Goal: Task Accomplishment & Management: Manage account settings

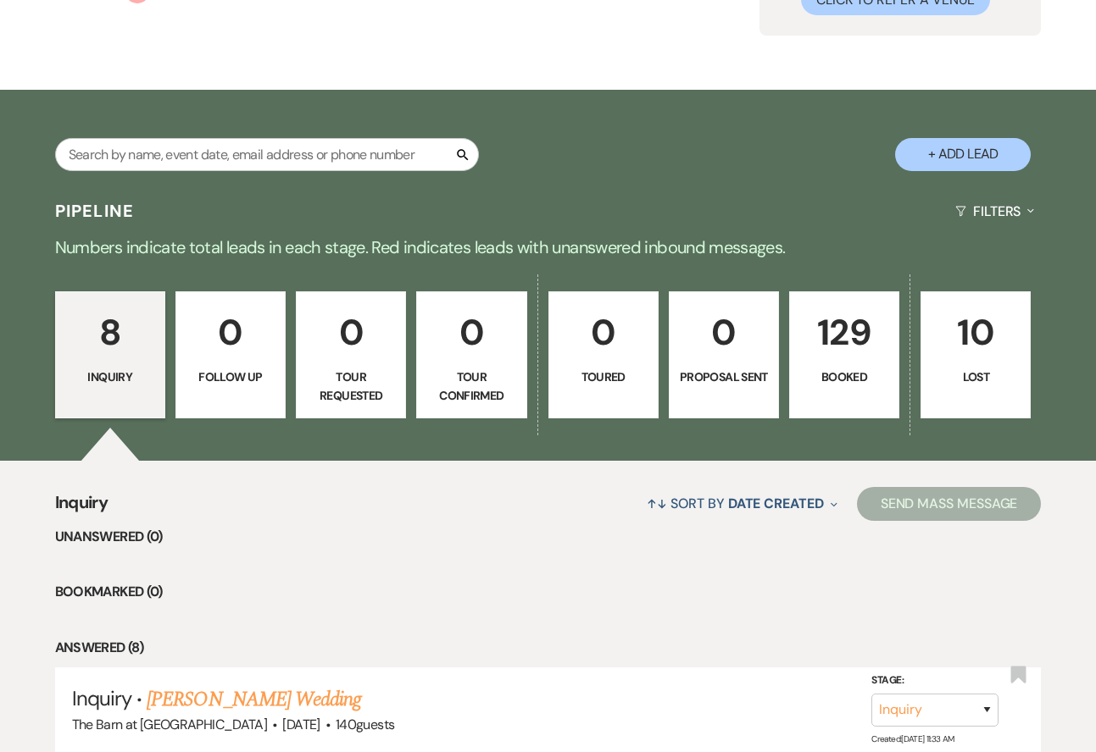
scroll to position [180, 0]
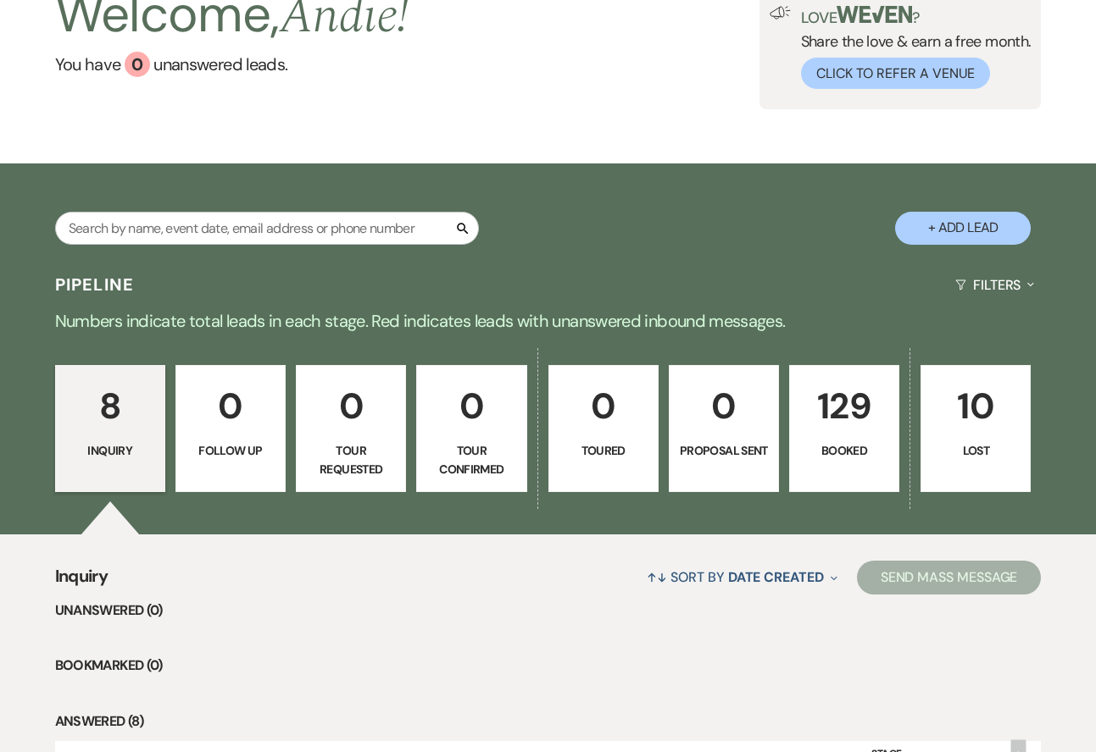
click at [869, 435] on link "129 Booked" at bounding box center [844, 428] width 110 height 127
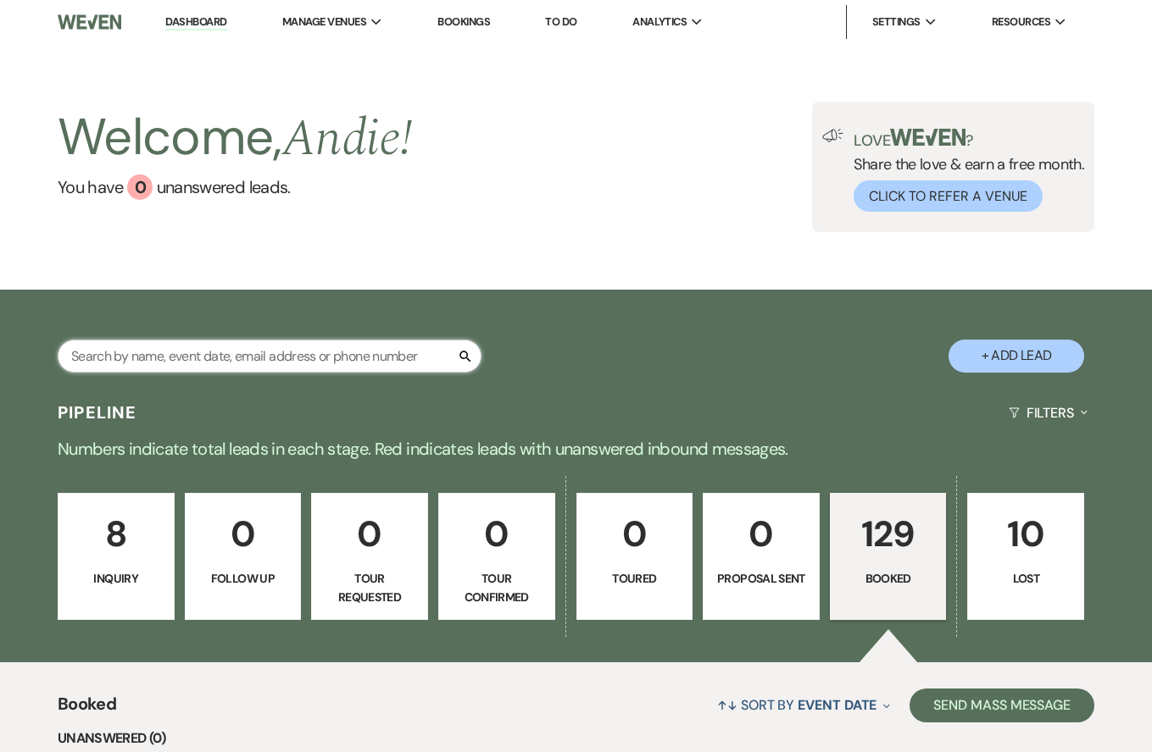
click at [291, 351] on input "text" at bounding box center [270, 356] width 424 height 33
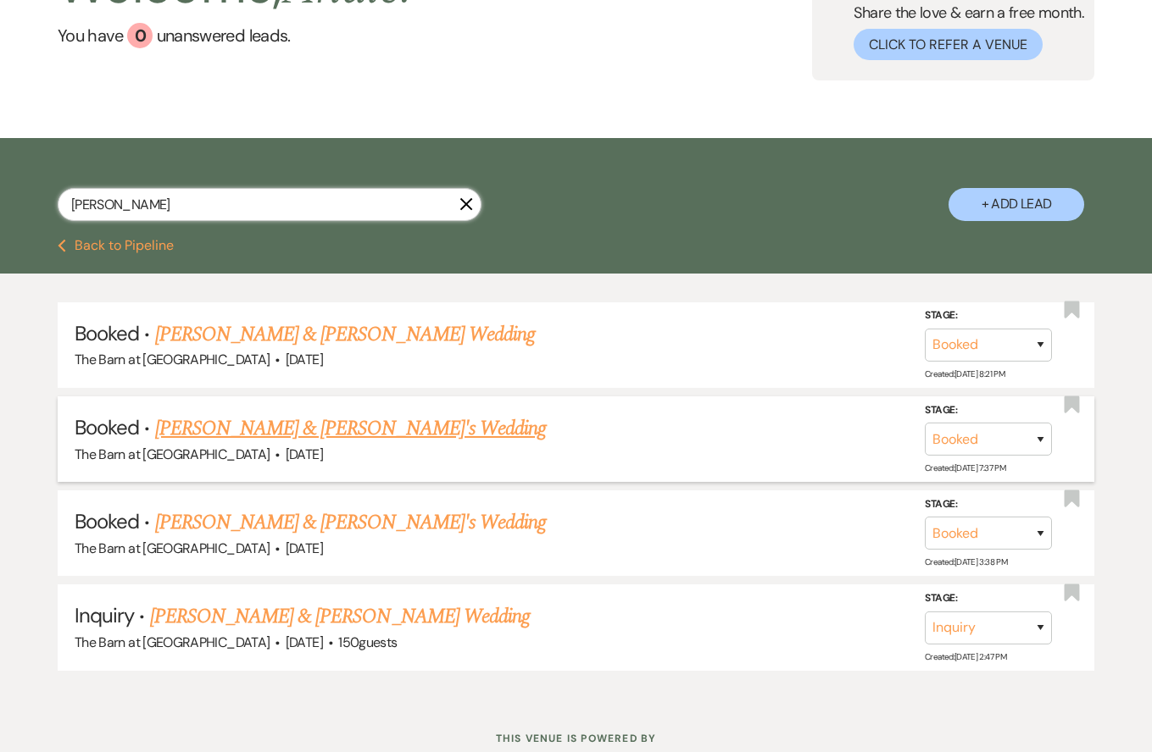
scroll to position [141, 0]
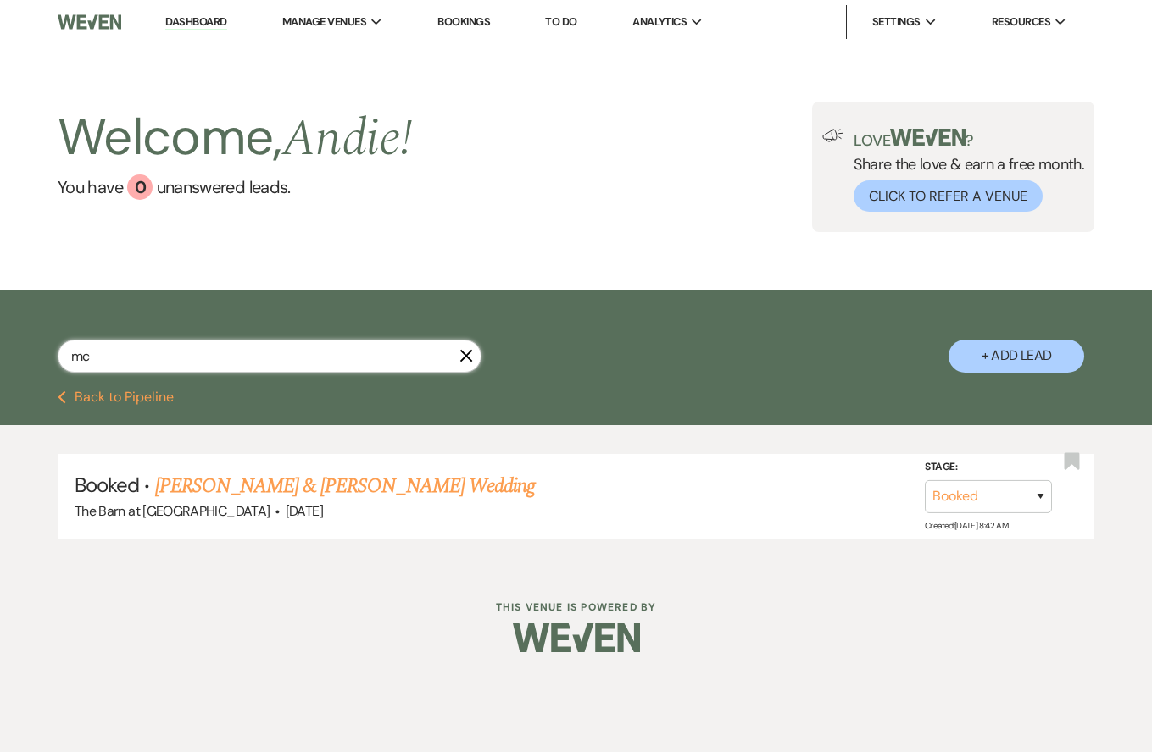
type input "m"
type input "mek"
click at [372, 491] on link "[PERSON_NAME] & [PERSON_NAME]'s Wedding" at bounding box center [350, 486] width 391 height 31
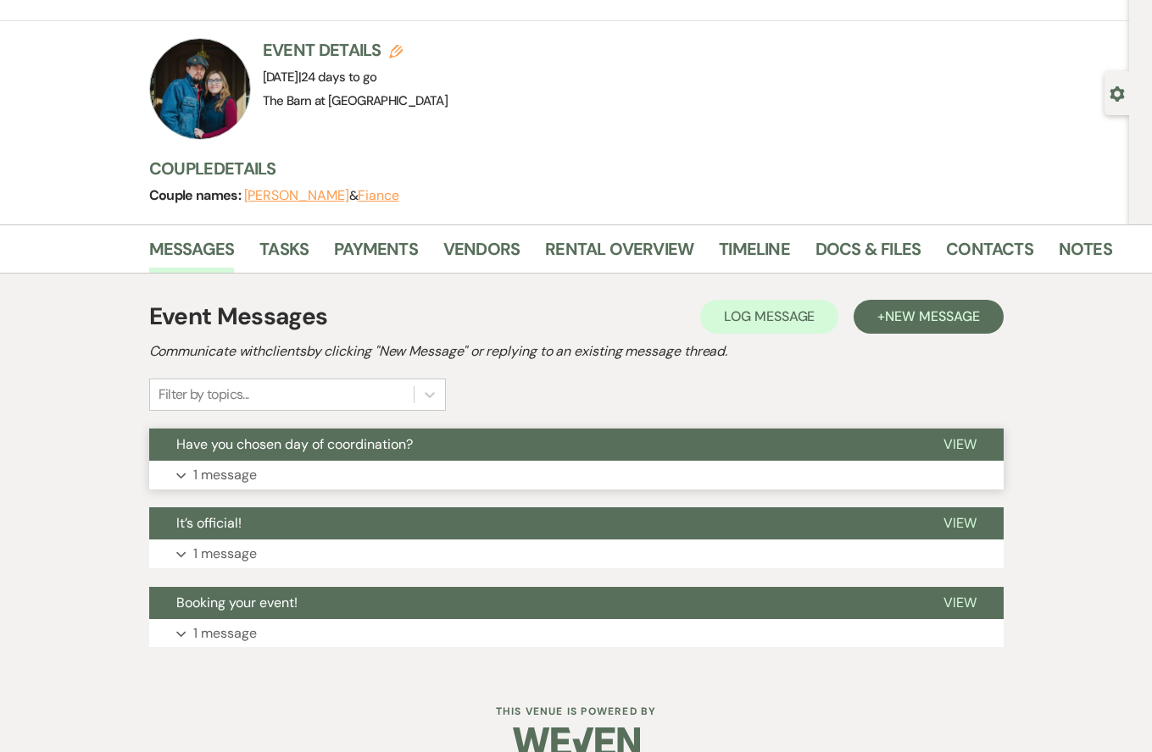
scroll to position [107, 0]
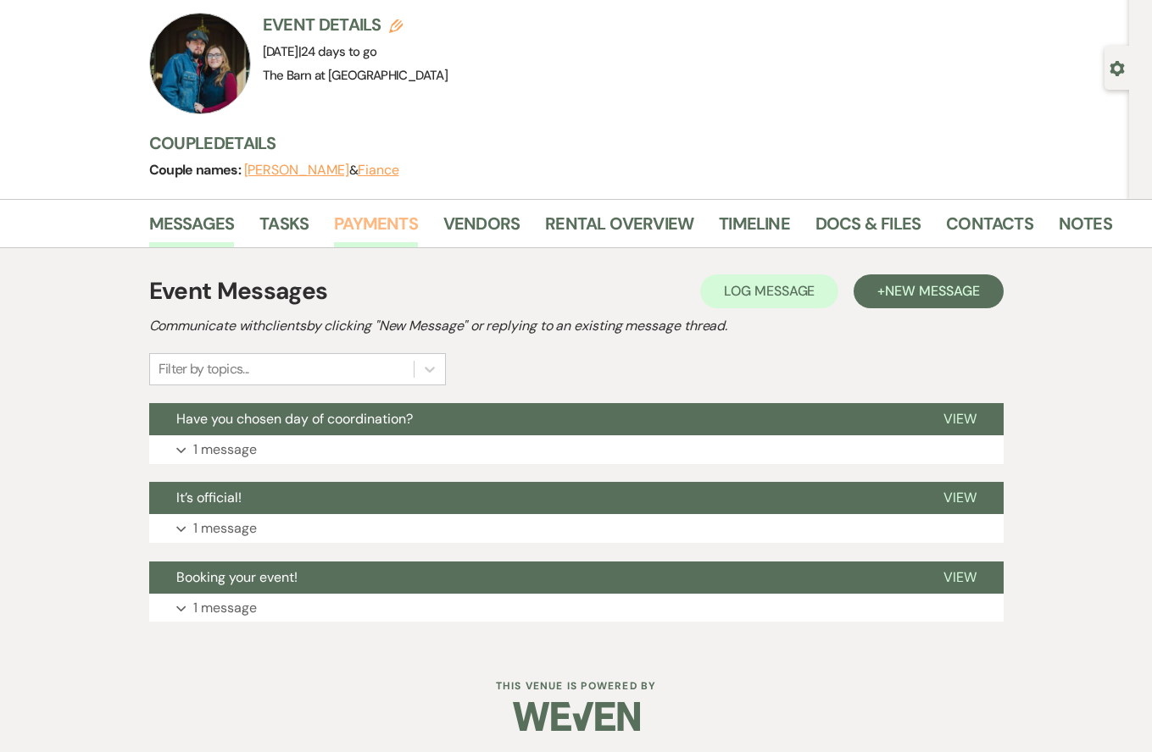
click at [371, 225] on link "Payments" at bounding box center [376, 228] width 84 height 37
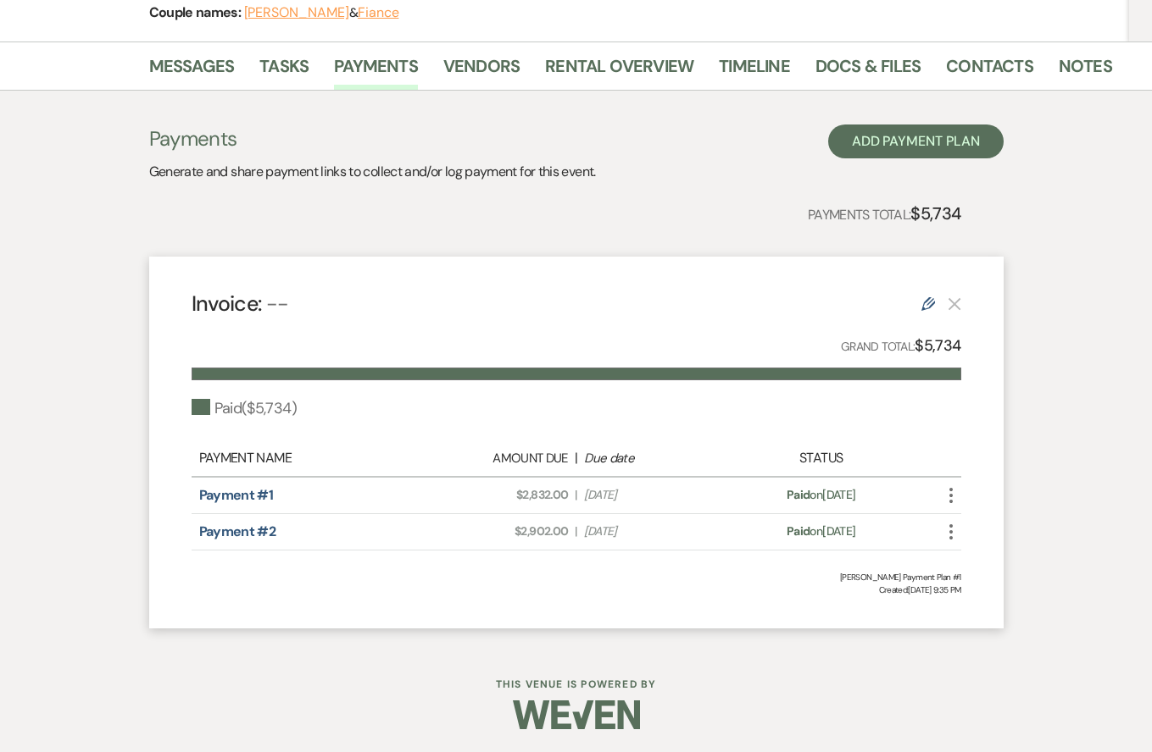
scroll to position [264, 0]
click at [893, 149] on button "Add Payment Plan" at bounding box center [915, 142] width 175 height 34
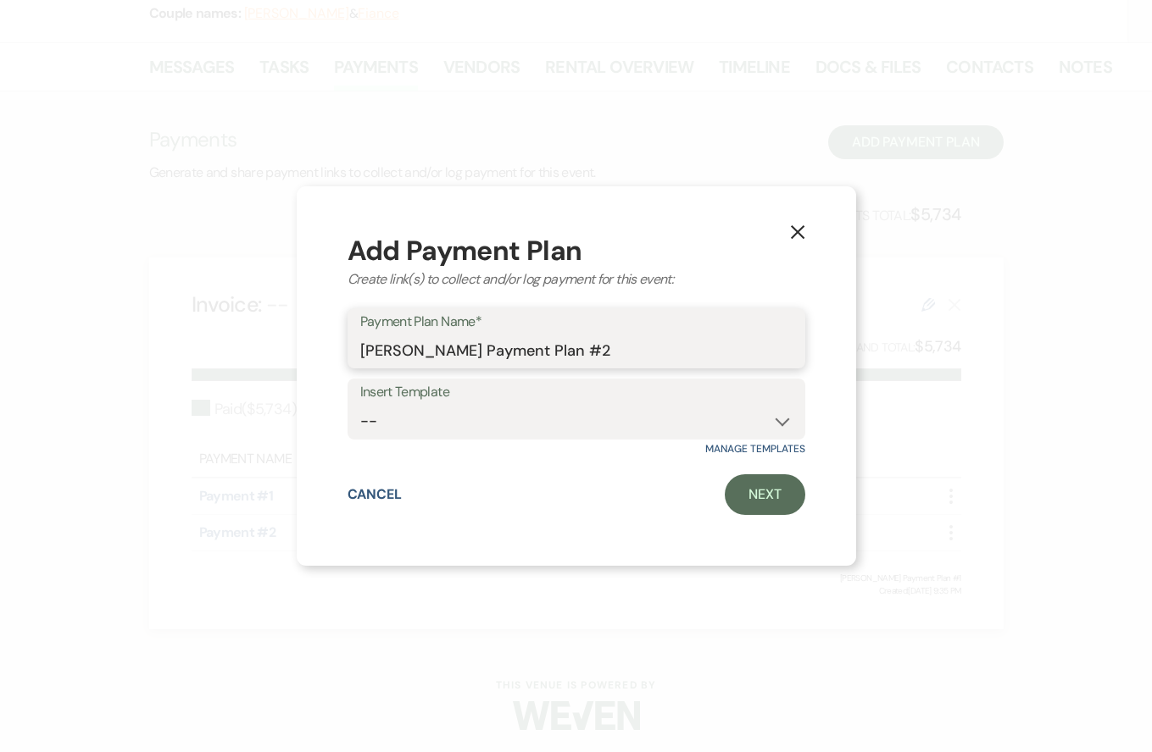
click at [606, 338] on input "[PERSON_NAME] Payment Plan #2" at bounding box center [576, 350] width 432 height 33
type input "coordinator"
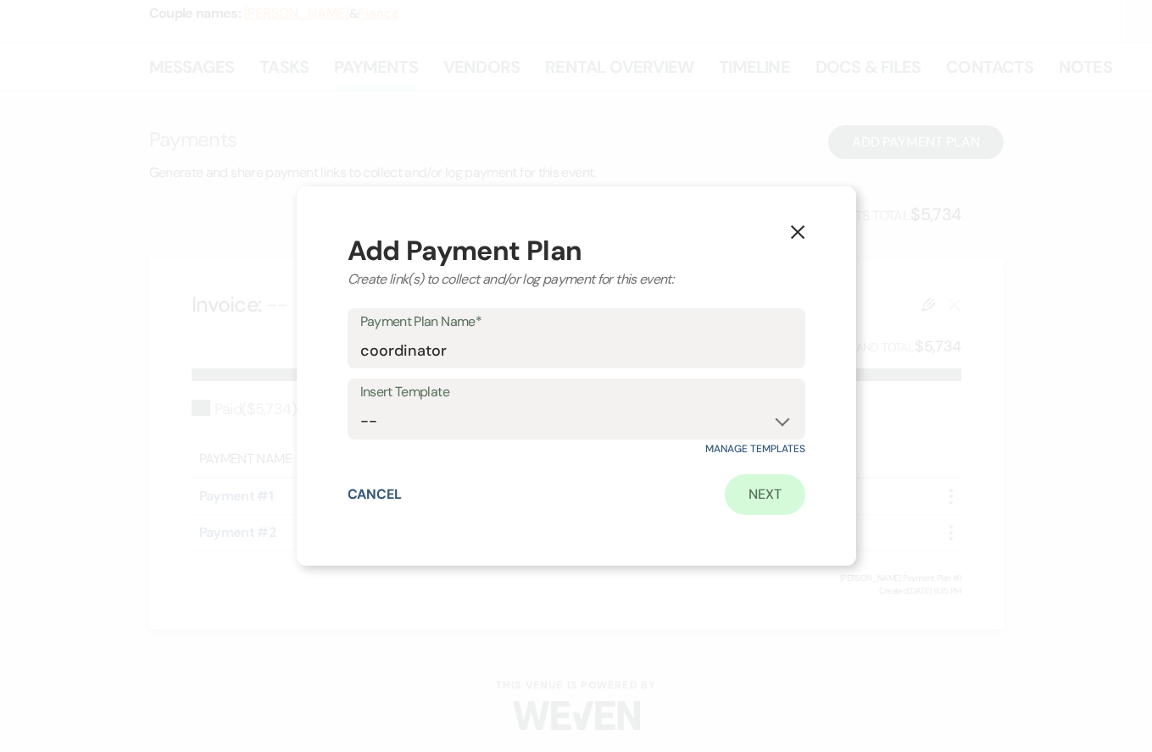
click at [763, 486] on link "Next" at bounding box center [764, 495] width 80 height 41
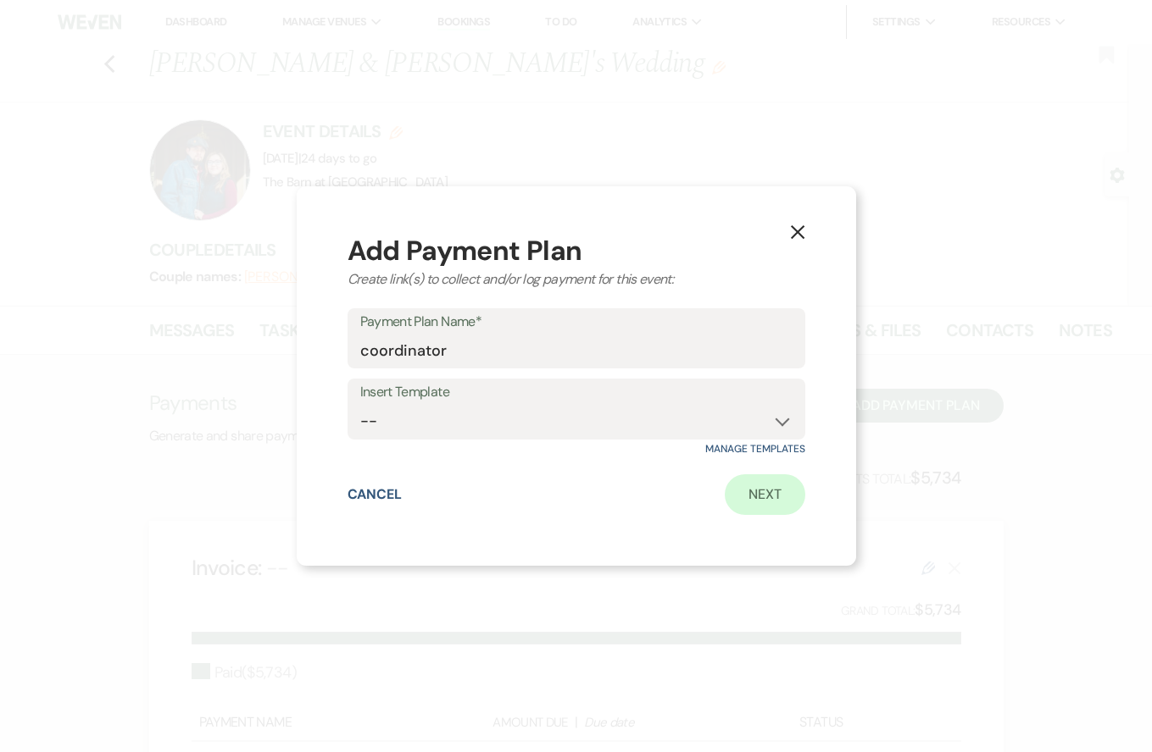
select select "2"
select select "percentage"
select select "true"
select select "client"
select select "weeks"
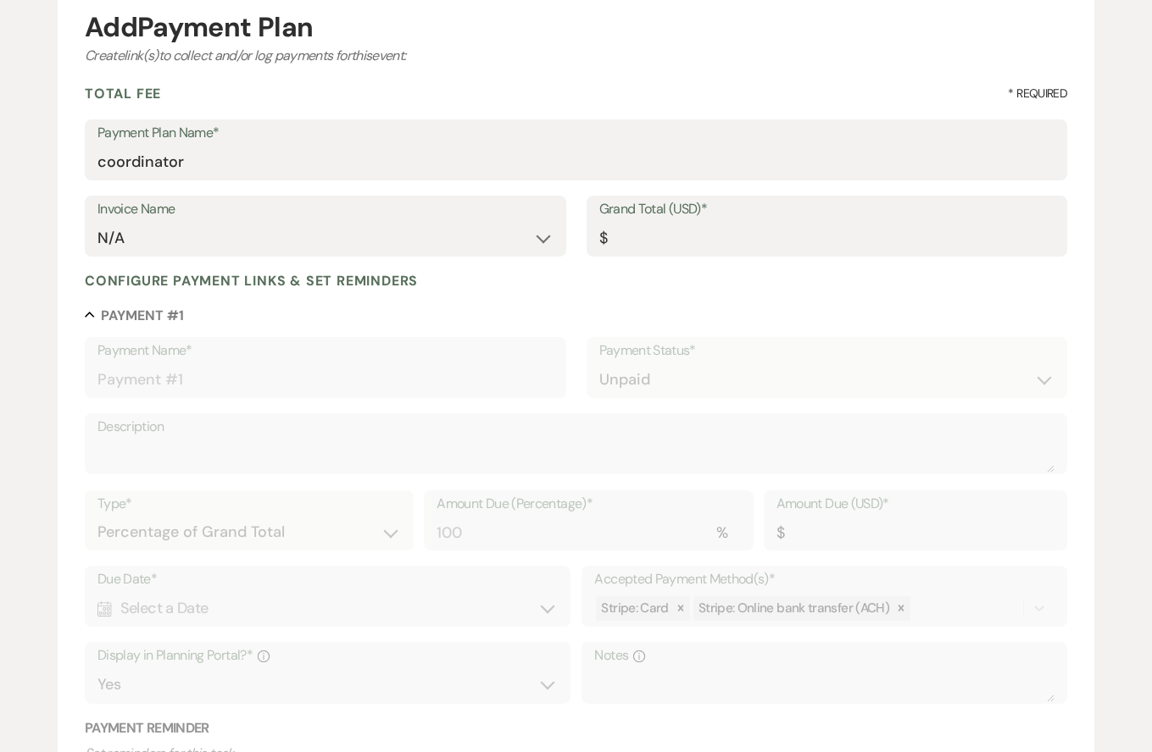
scroll to position [179, 0]
click at [647, 246] on input "Grand Total (USD)*" at bounding box center [827, 237] width 456 height 33
type input "1"
type input "1.00"
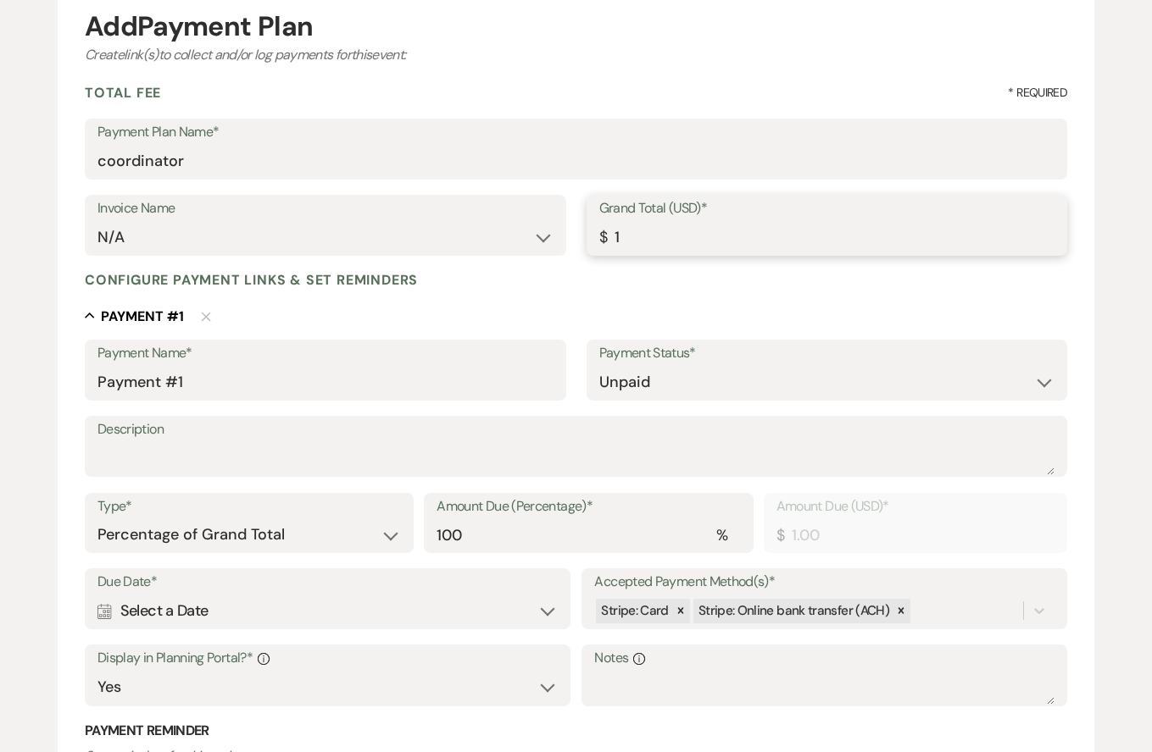
type input "12"
type input "12.00"
type input "128"
type input "128.00"
type input "1288"
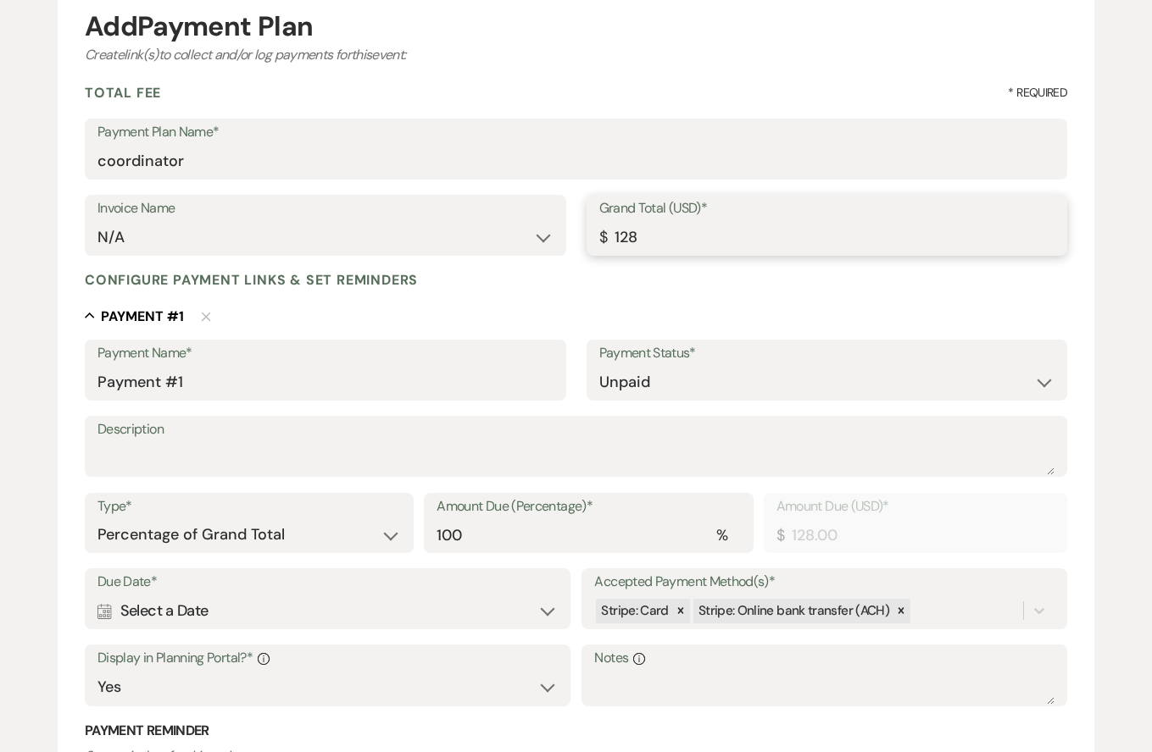
type input "1288.00"
click at [284, 375] on input "Payment #1" at bounding box center [325, 382] width 456 height 33
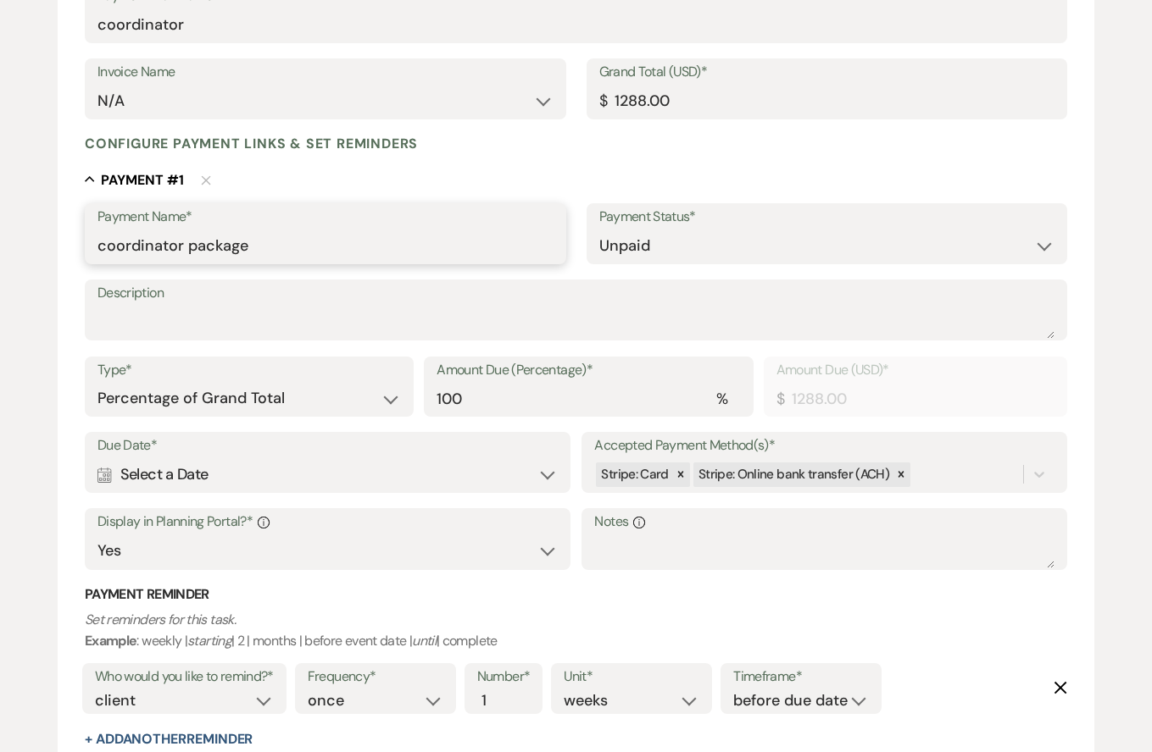
scroll to position [314, 0]
type input "coordinator package"
click at [414, 469] on div "Calendar Select a Date Expand" at bounding box center [327, 475] width 460 height 33
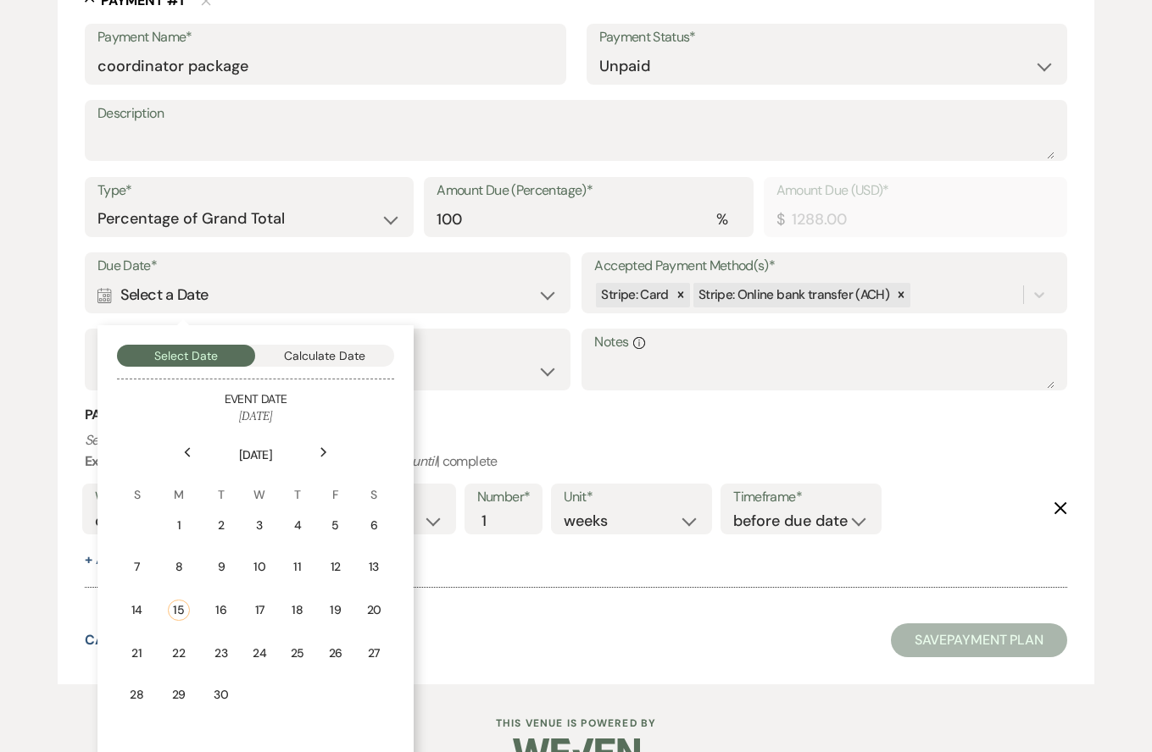
scroll to position [508, 0]
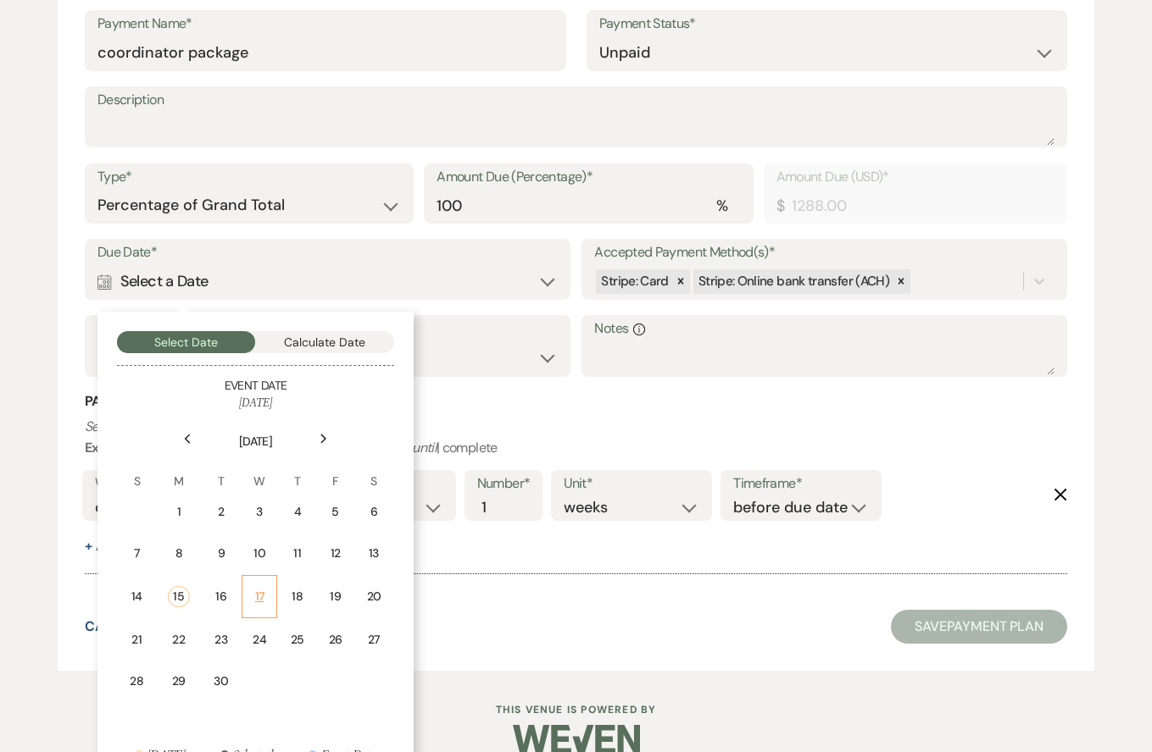
click at [264, 596] on div "17" at bounding box center [260, 597] width 14 height 18
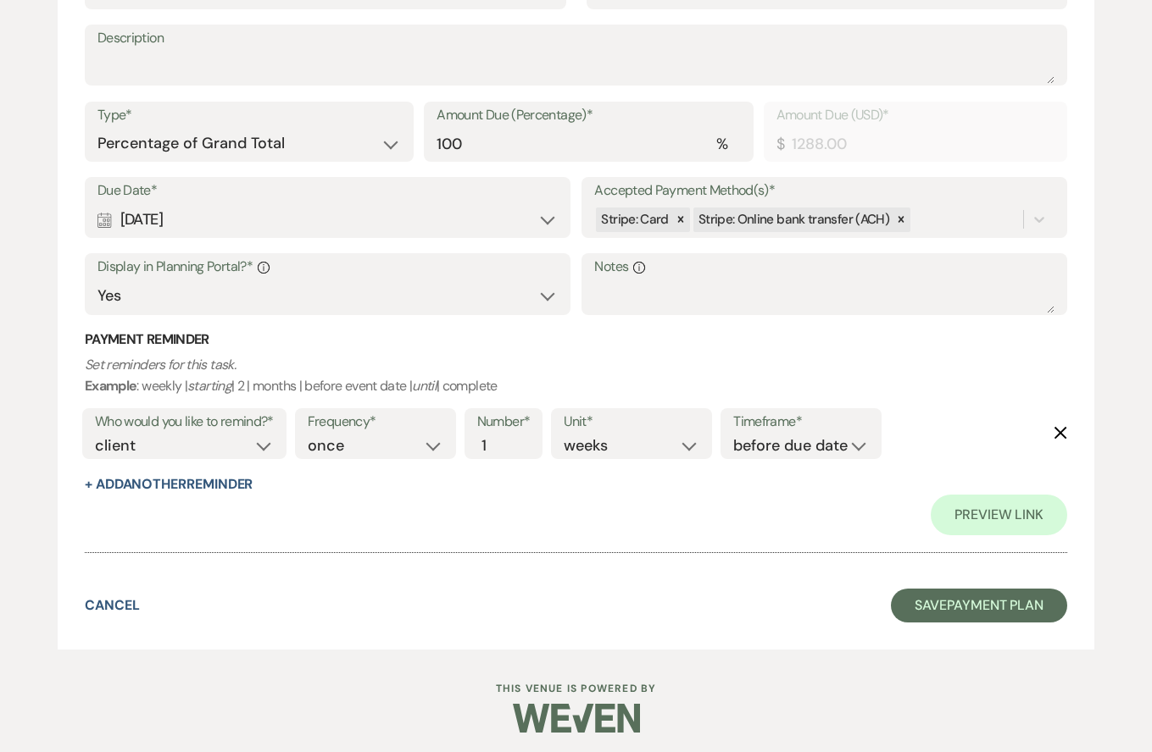
scroll to position [569, 0]
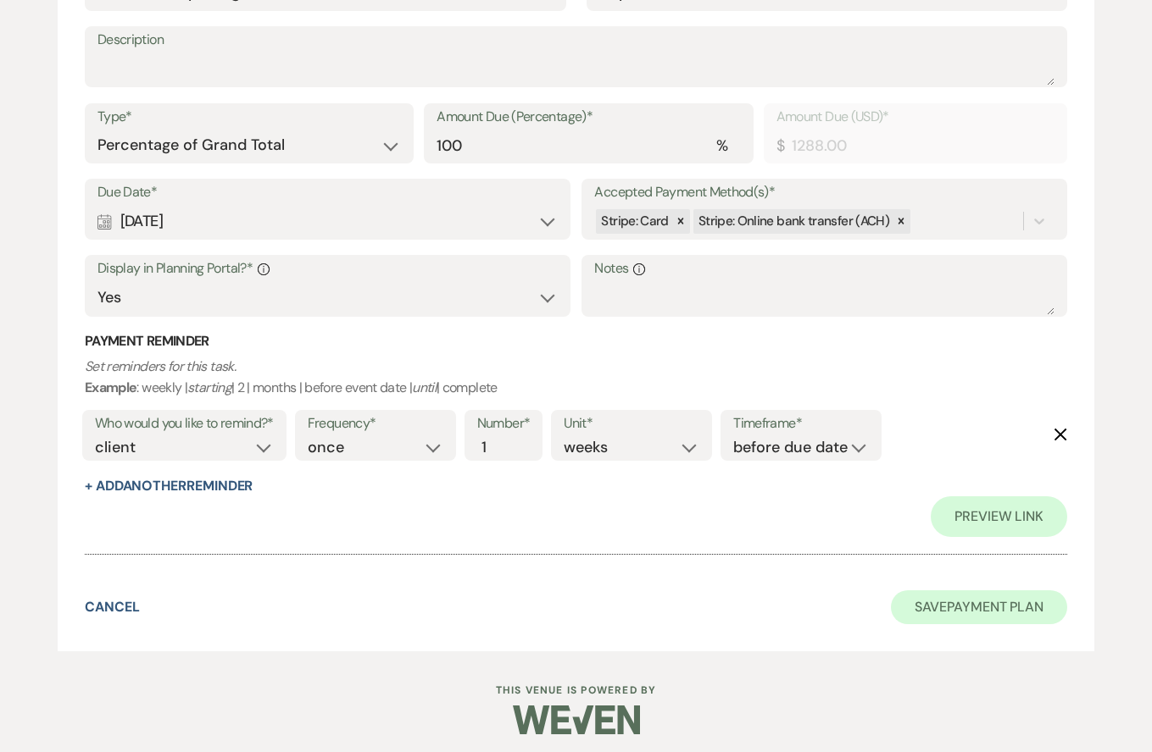
click at [1000, 597] on button "Save Payment Plan" at bounding box center [979, 608] width 176 height 34
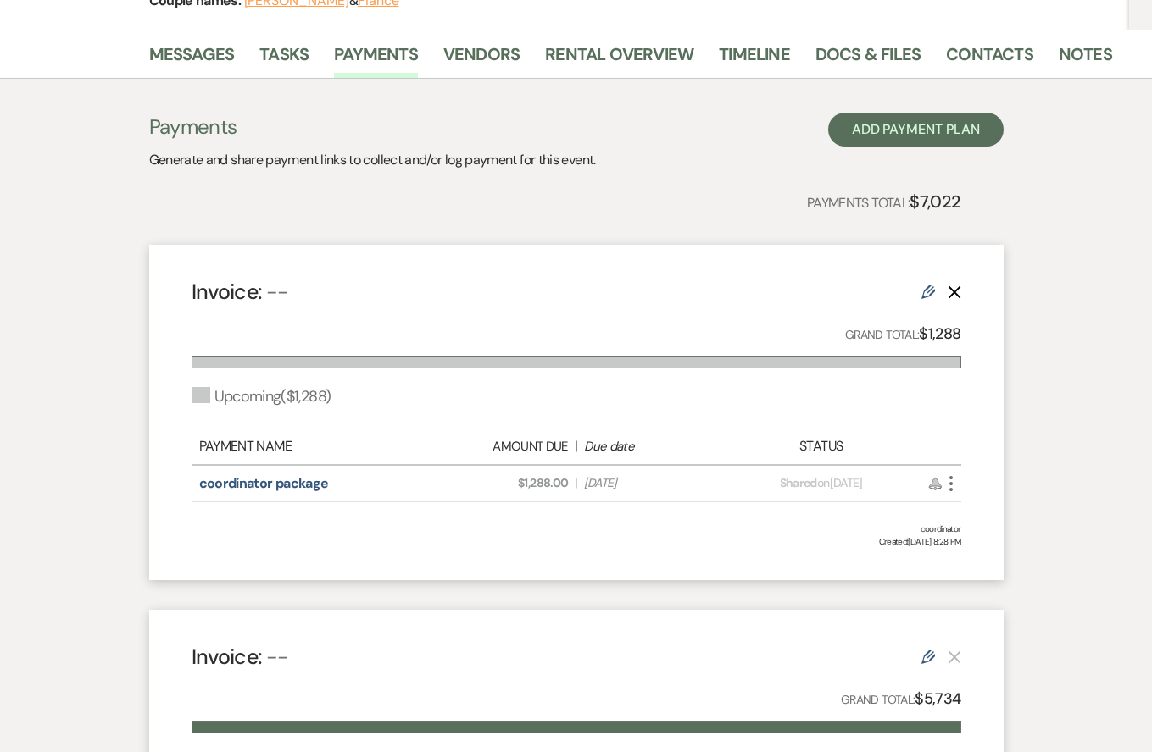
scroll to position [86, 0]
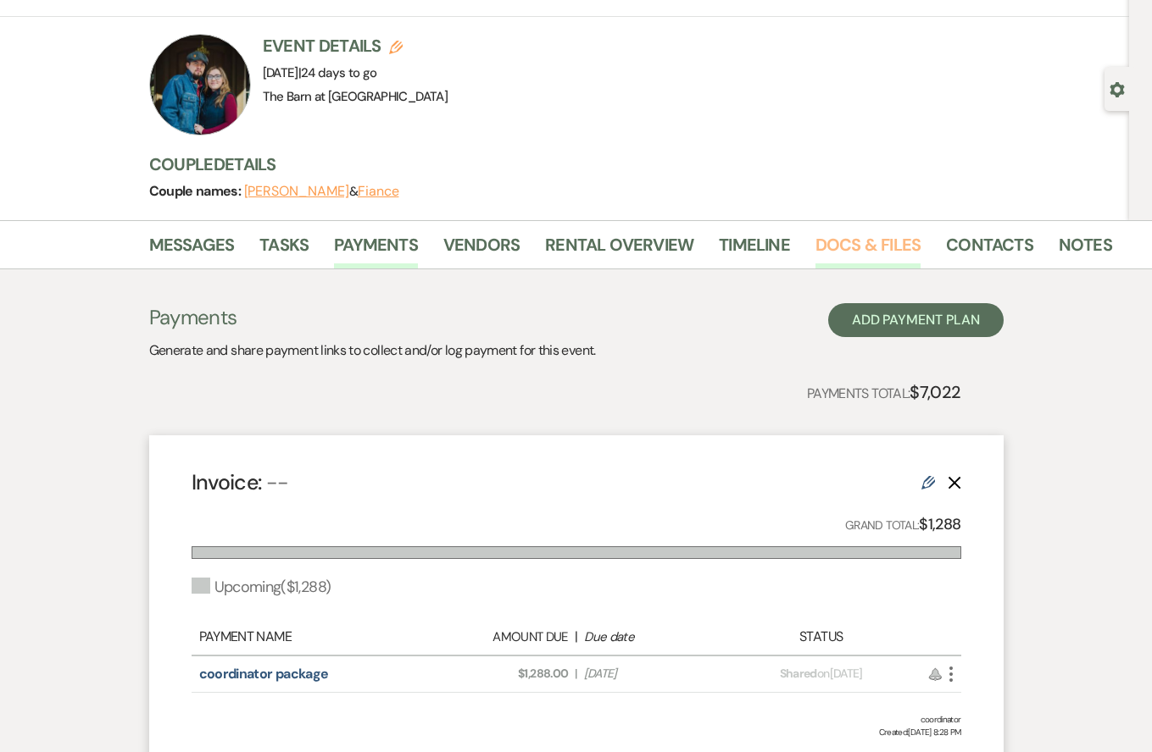
click at [829, 244] on link "Docs & Files" at bounding box center [867, 249] width 105 height 37
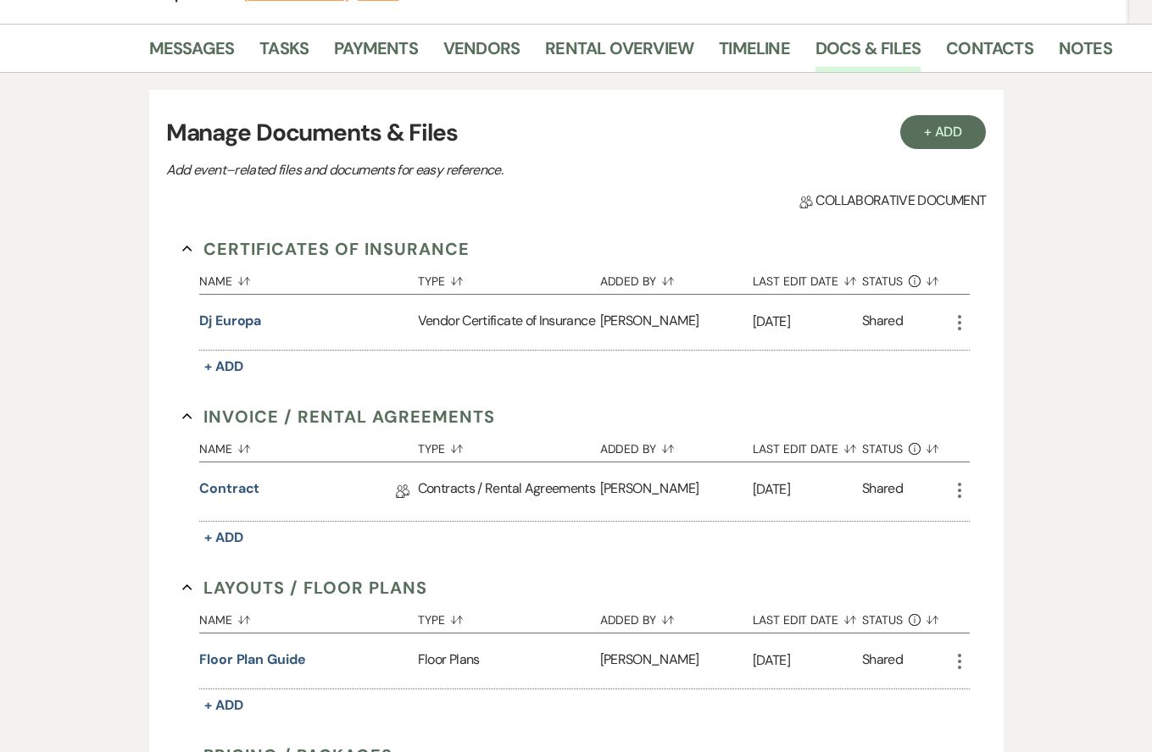
scroll to position [304, 0]
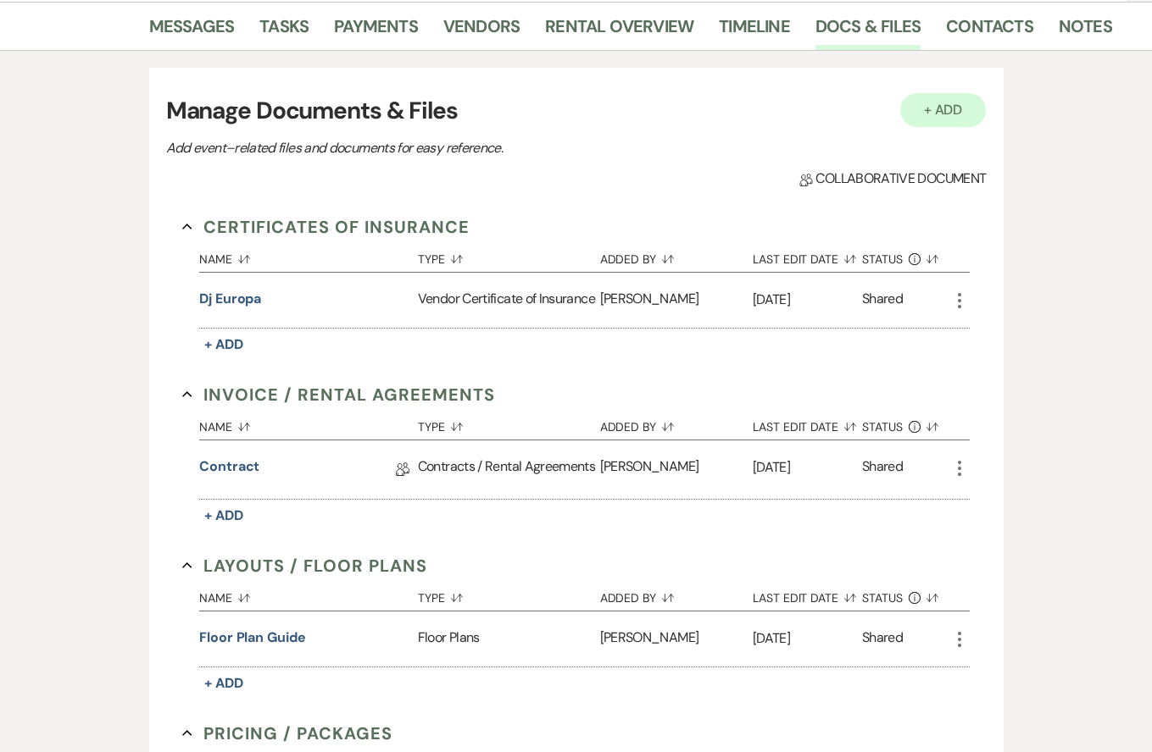
click at [956, 103] on button "+ Add" at bounding box center [943, 110] width 86 height 34
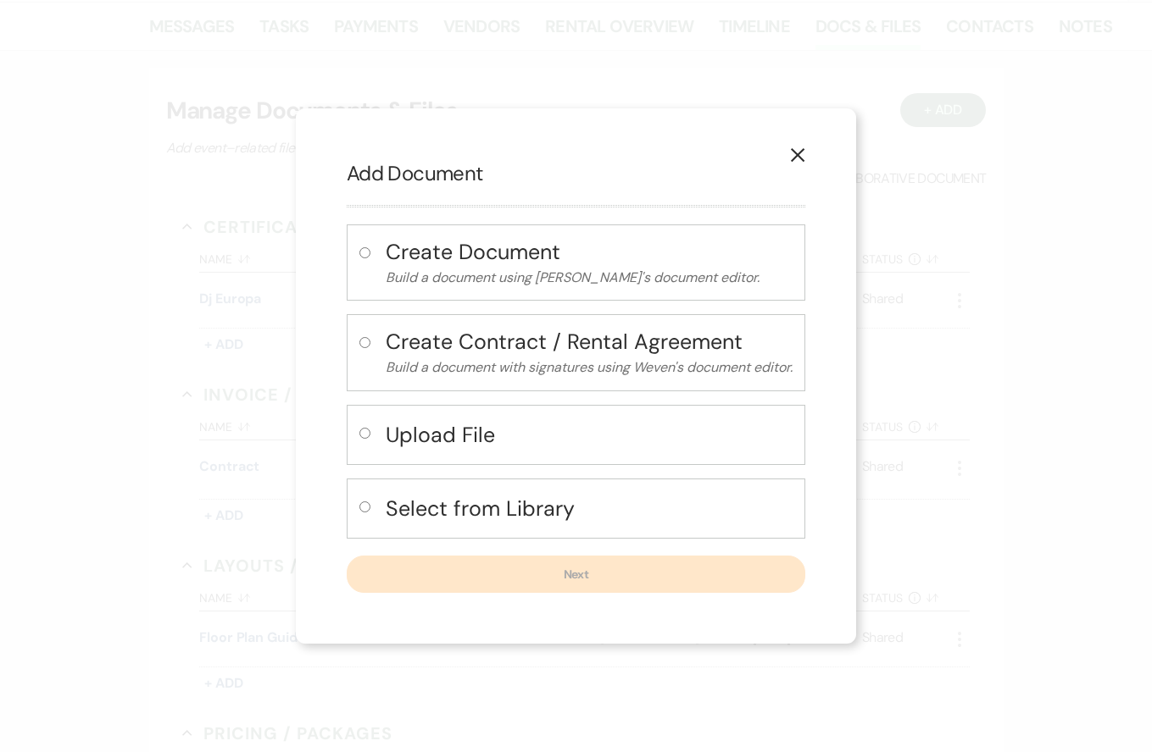
click at [390, 439] on h4 "Upload File" at bounding box center [589, 435] width 407 height 30
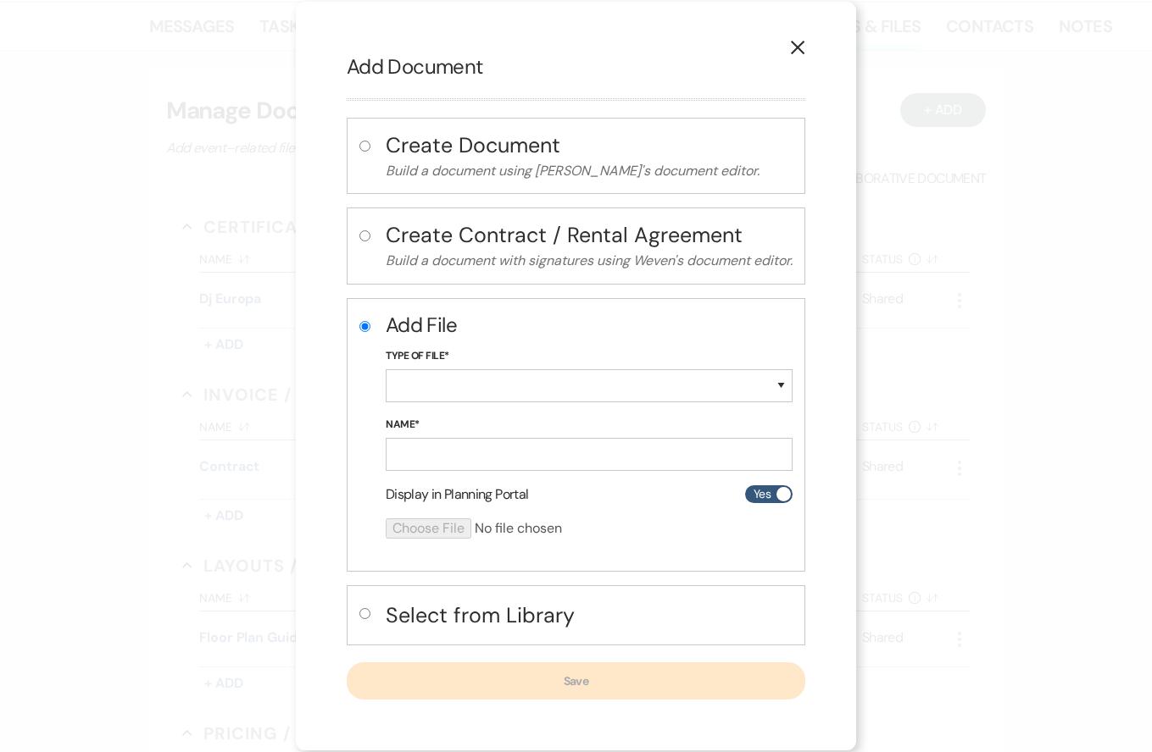
click at [451, 608] on h4 "Select from Library" at bounding box center [589, 616] width 407 height 30
radio input "false"
radio input "true"
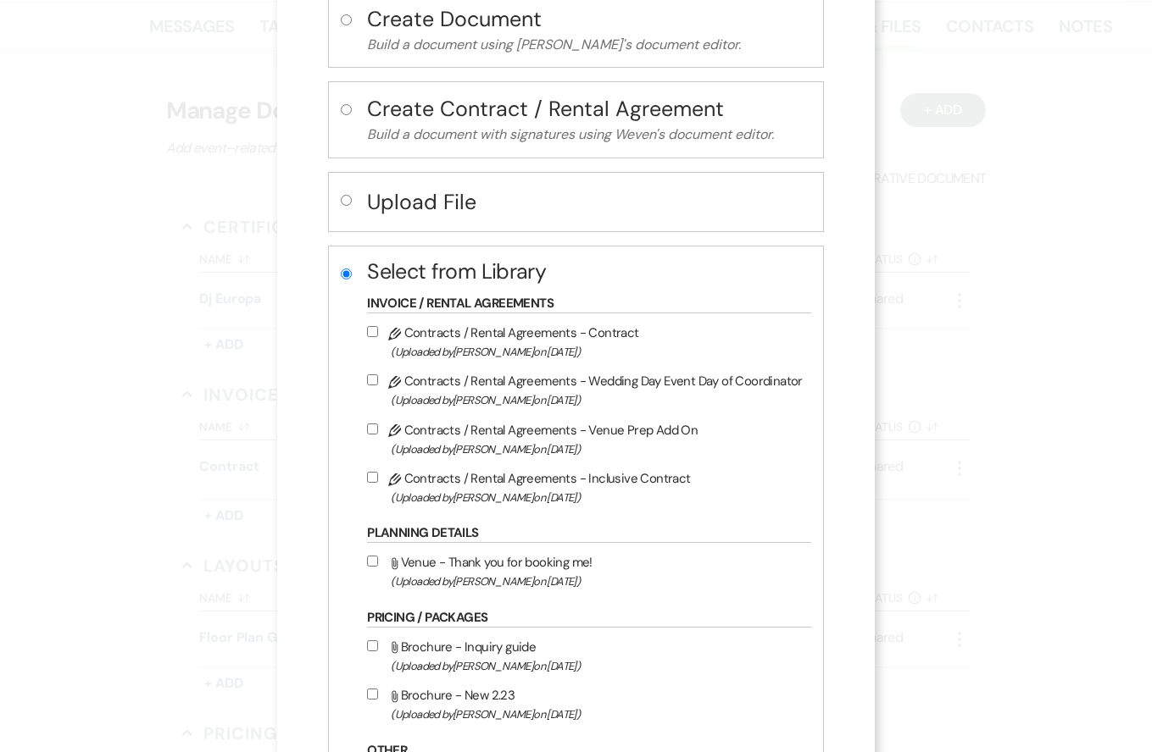
scroll to position [126, 0]
click at [377, 384] on input "Pencil Contracts / Rental Agreements - Wedding Day Event Day of Coordinator (Up…" at bounding box center [372, 378] width 11 height 11
checkbox input "true"
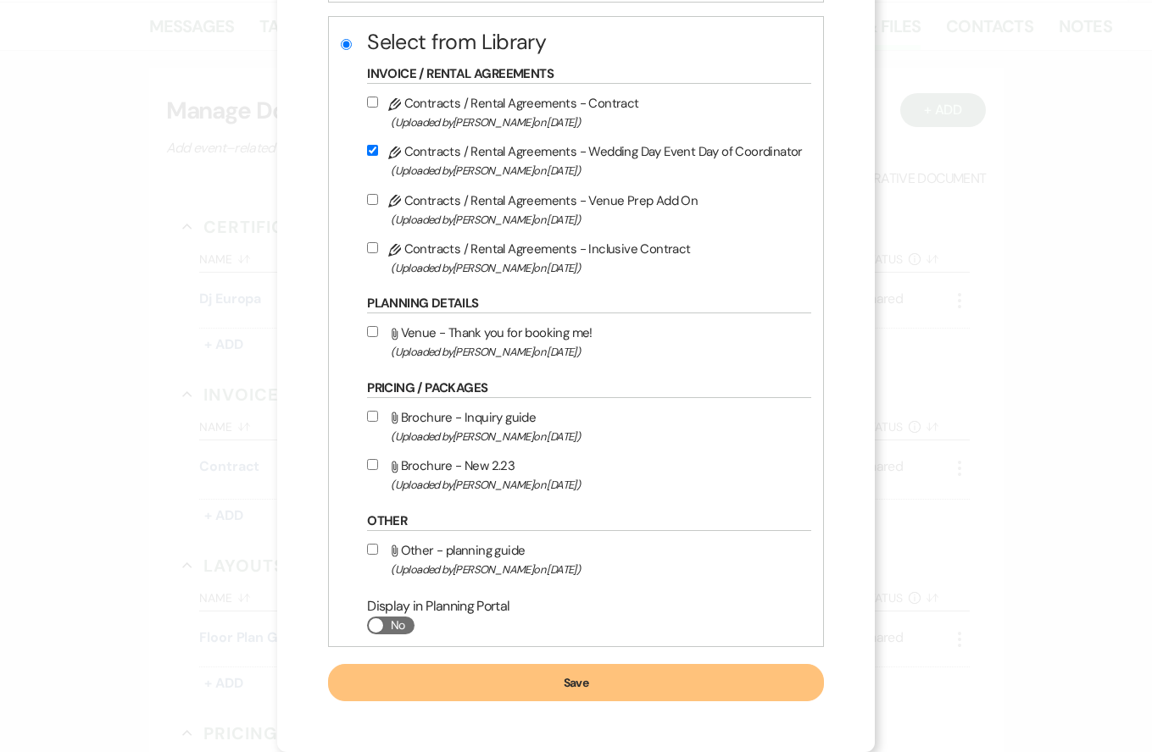
scroll to position [365, 0]
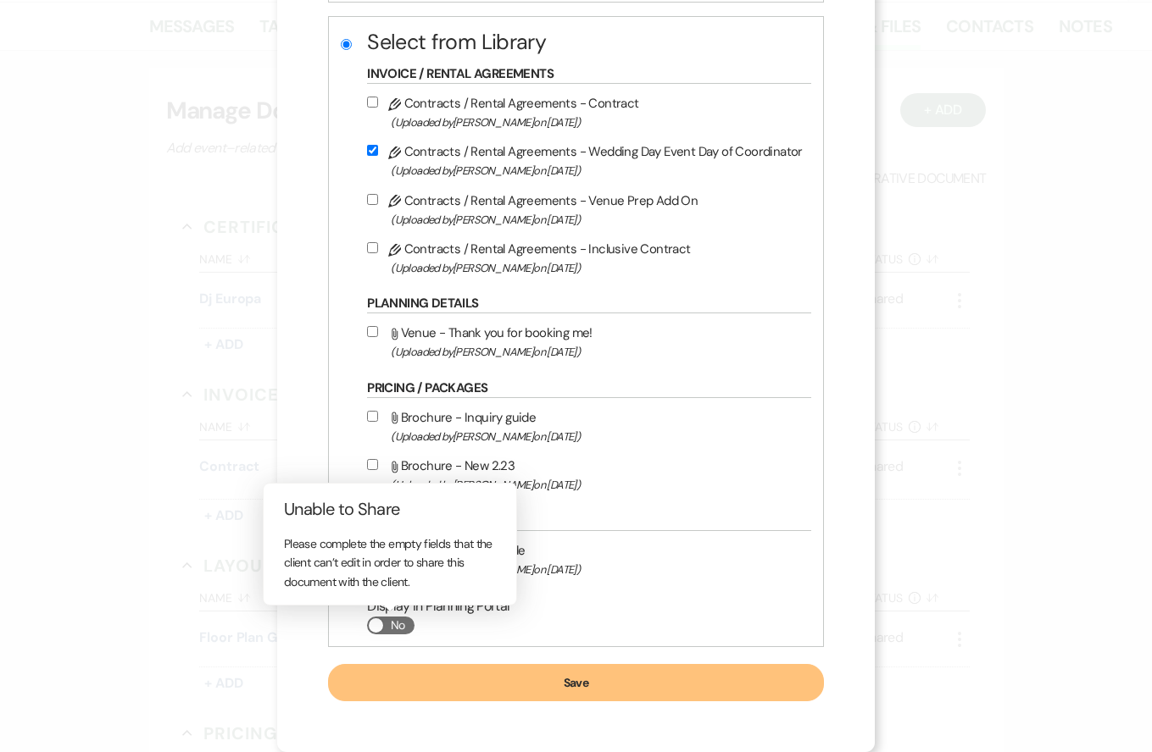
click at [383, 625] on span at bounding box center [376, 626] width 14 height 14
click at [482, 689] on button "Save" at bounding box center [576, 682] width 496 height 37
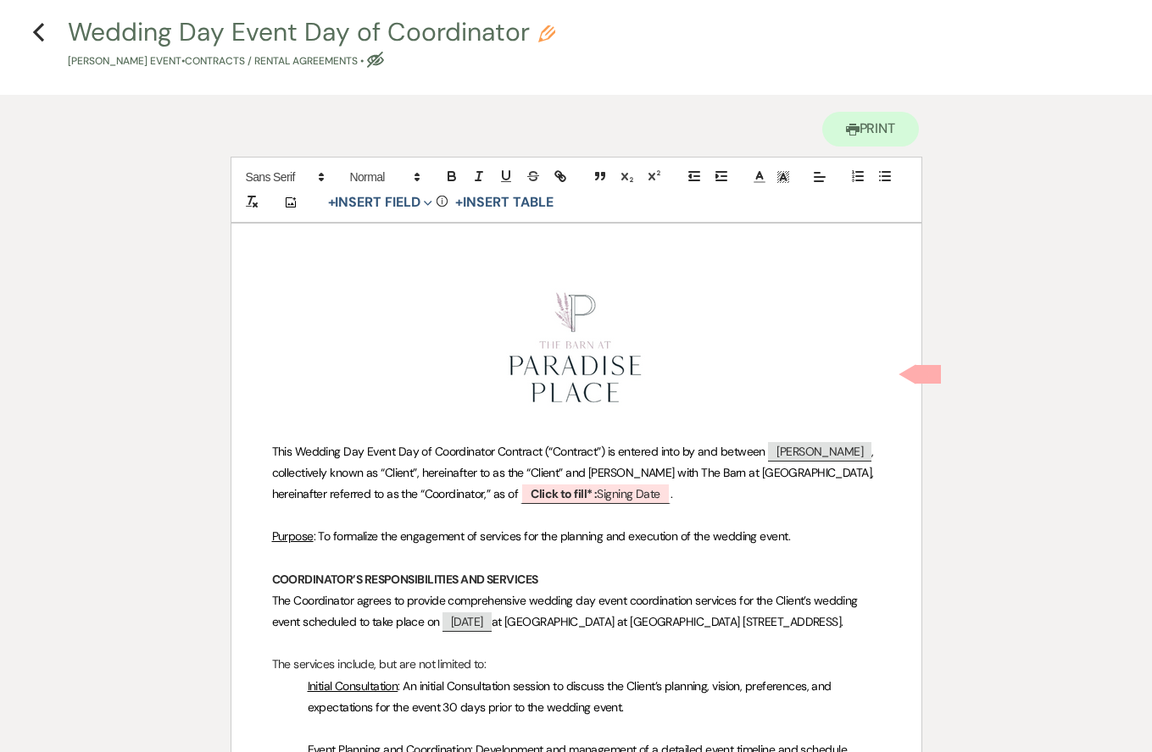
scroll to position [114, 0]
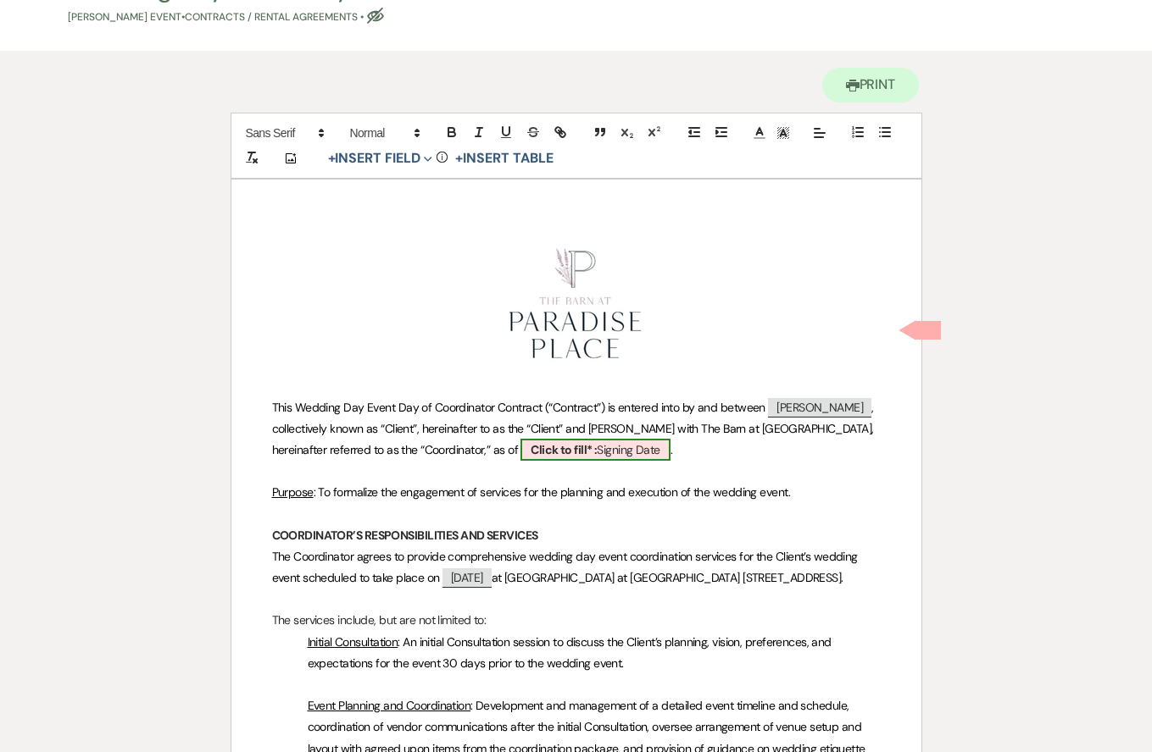
click at [593, 453] on b "Click to fill* :" at bounding box center [563, 449] width 66 height 15
select select "owner"
select select "custom_placeholder"
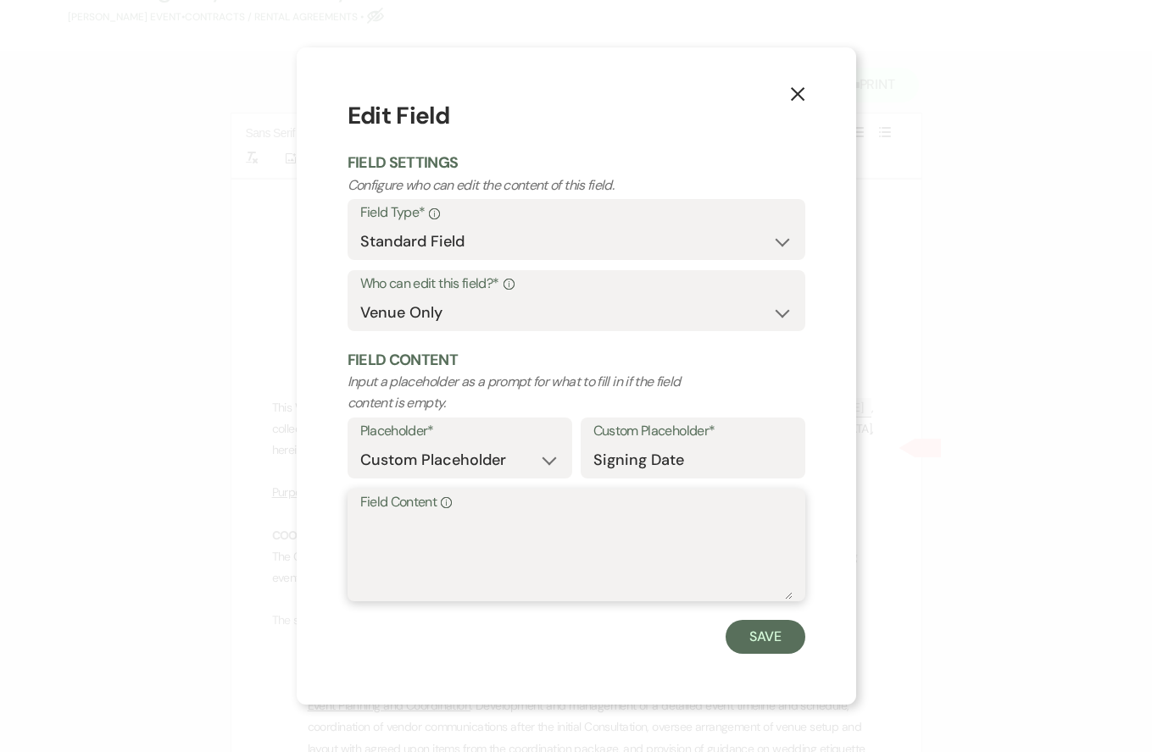
click at [574, 523] on textarea "Field Content Info" at bounding box center [576, 557] width 432 height 85
type textarea "[DATE]"
click at [763, 631] on button "Save" at bounding box center [765, 637] width 80 height 34
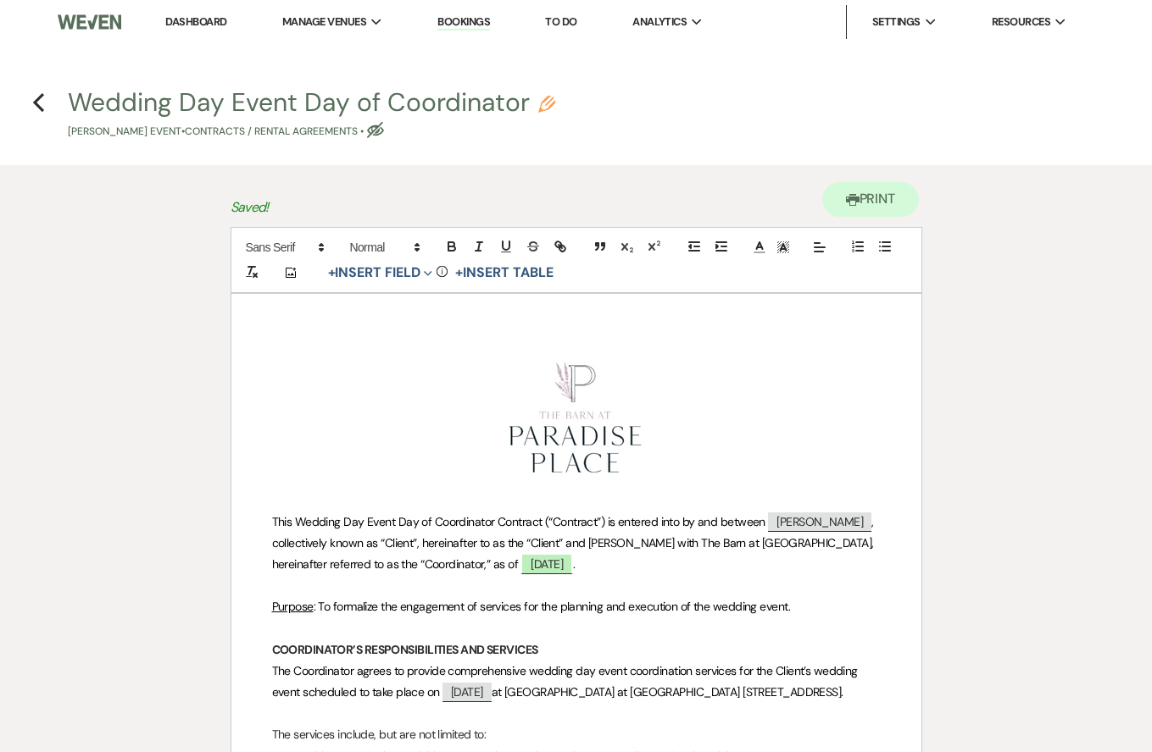
scroll to position [0, 0]
click at [47, 99] on h4 "Previous Wedding Day Event Day of Coordinator Pencil [PERSON_NAME] Event • Cont…" at bounding box center [576, 112] width 1152 height 55
click at [37, 99] on use "button" at bounding box center [38, 102] width 11 height 19
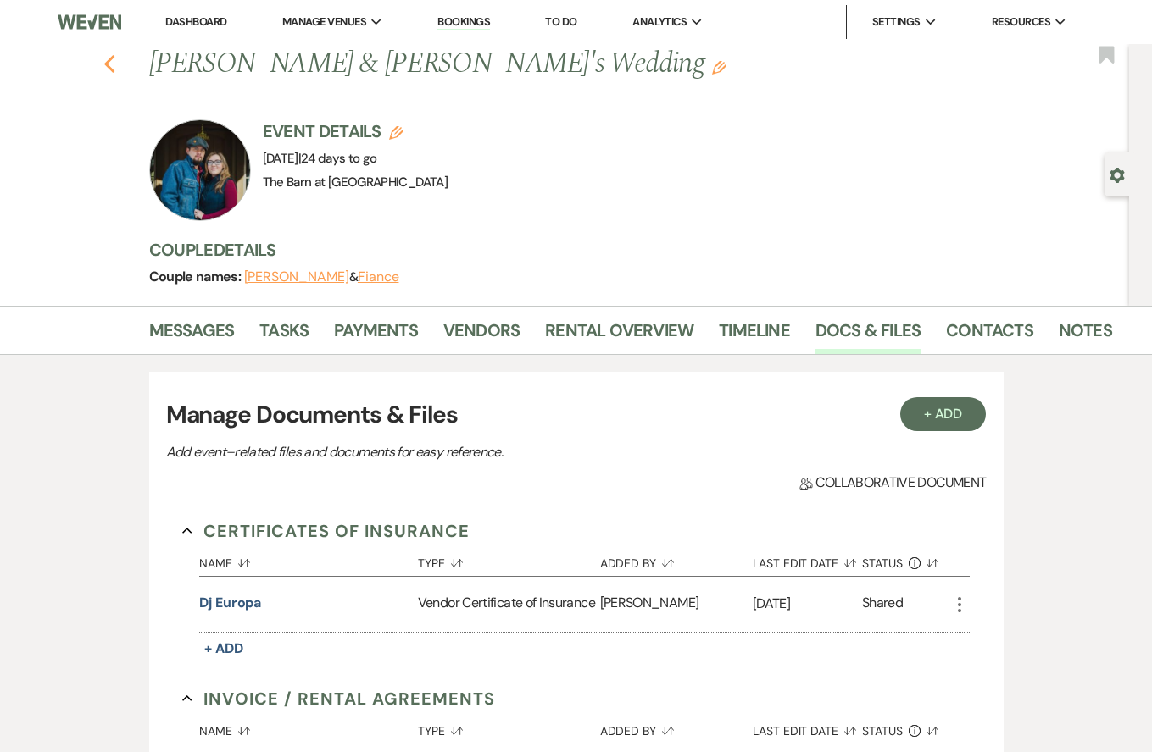
click at [110, 66] on icon "Previous" at bounding box center [109, 64] width 13 height 20
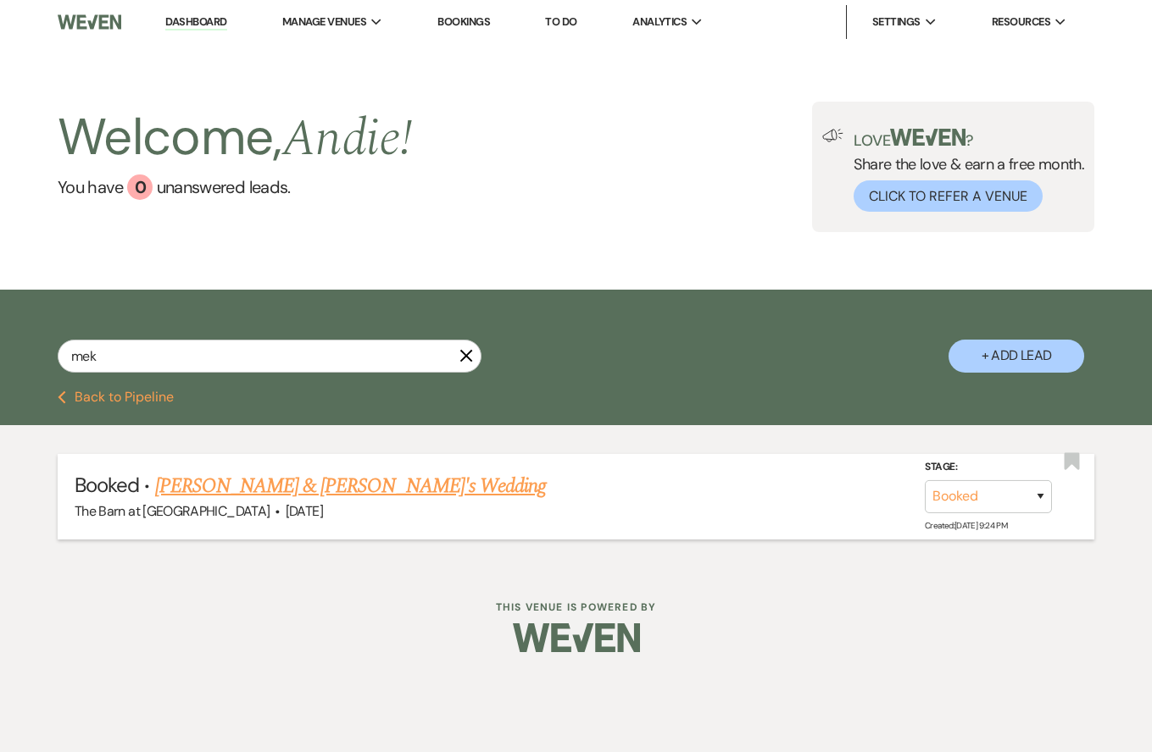
click at [414, 489] on link "[PERSON_NAME] & [PERSON_NAME]'s Wedding" at bounding box center [350, 486] width 391 height 31
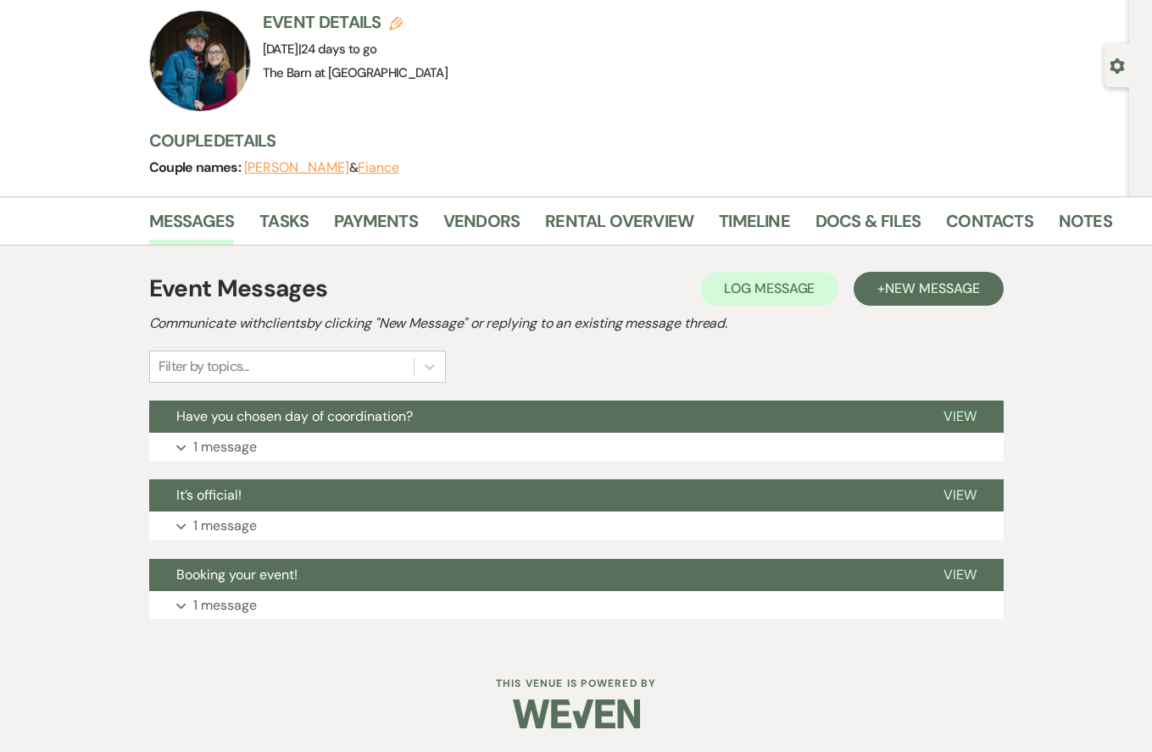
scroll to position [80, 0]
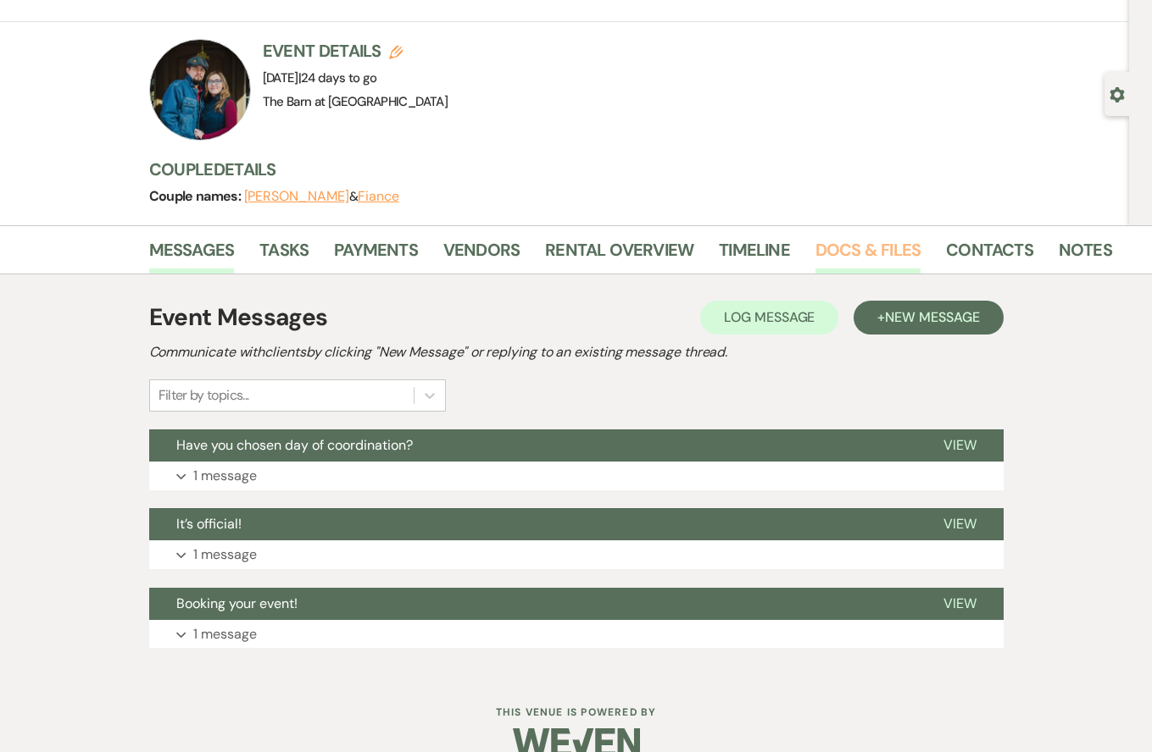
click at [862, 247] on link "Docs & Files" at bounding box center [867, 254] width 105 height 37
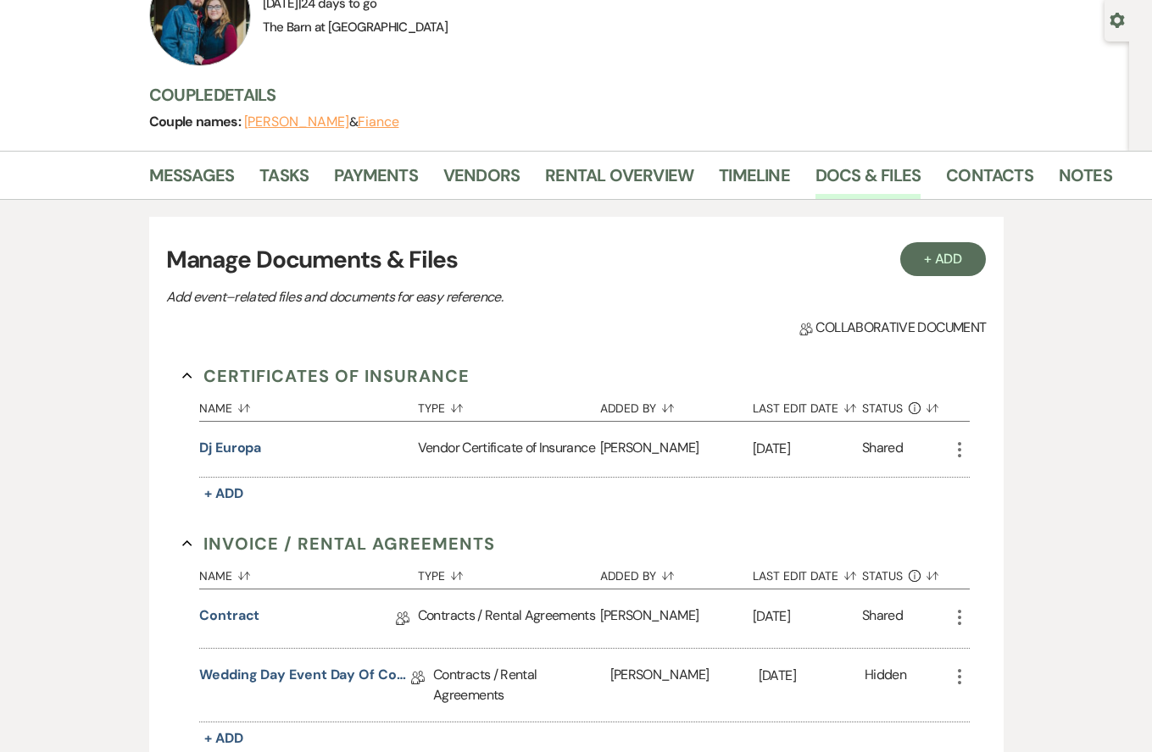
scroll to position [130, 0]
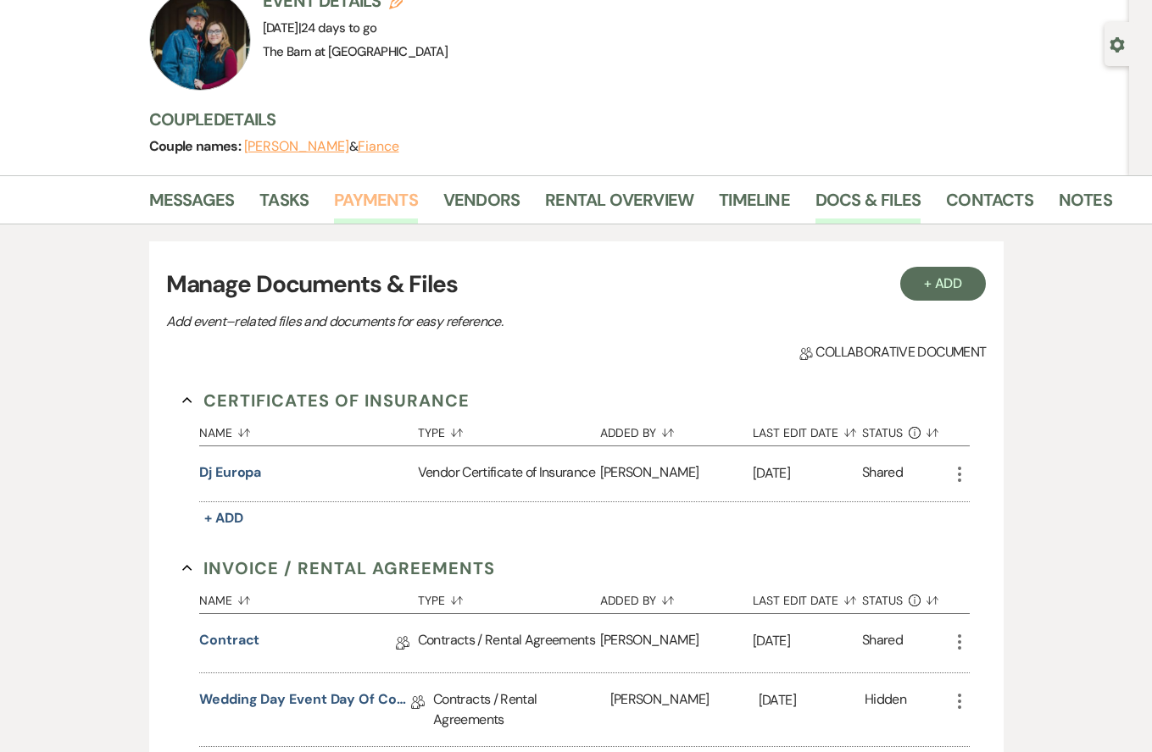
click at [374, 199] on link "Payments" at bounding box center [376, 204] width 84 height 37
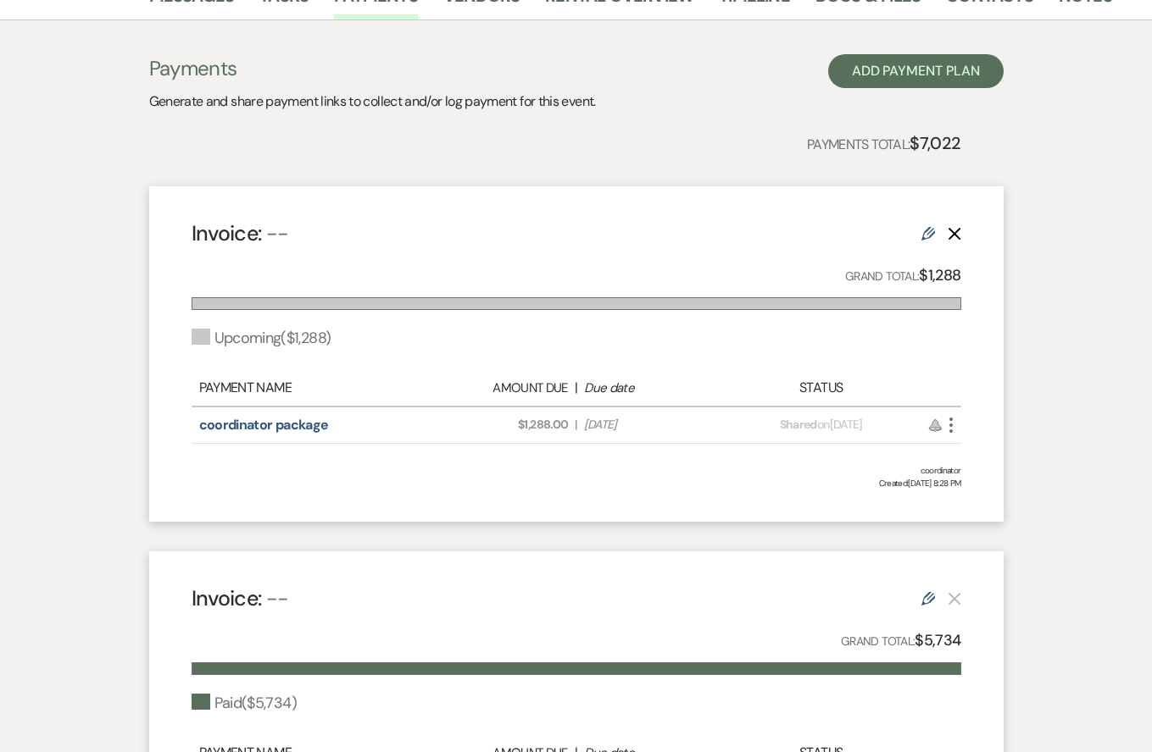
scroll to position [269, 0]
